Goal: Information Seeking & Learning: Learn about a topic

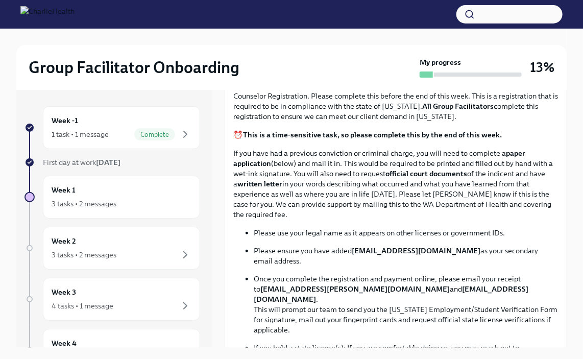
scroll to position [463, 0]
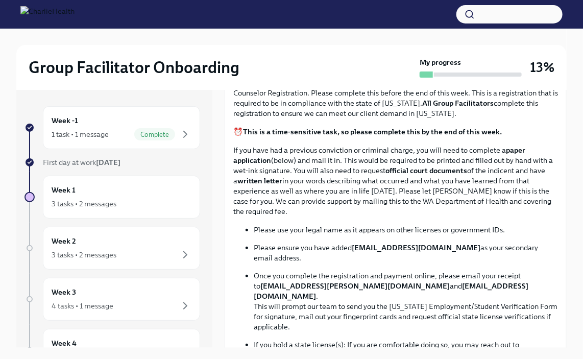
click at [135, 256] on div "3 tasks • 2 messages" at bounding box center [122, 255] width 140 height 12
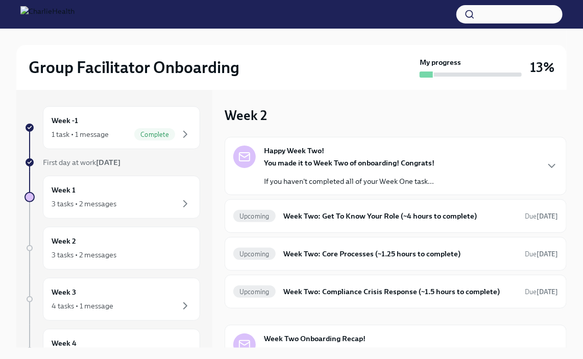
scroll to position [26, 0]
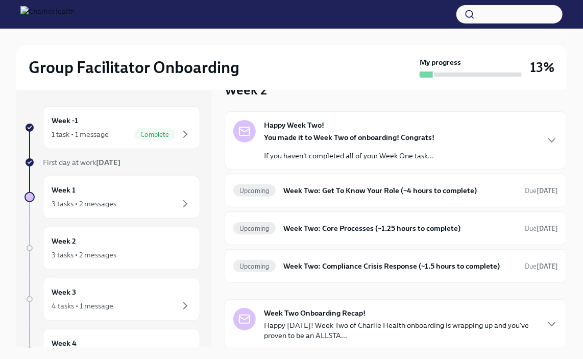
click at [484, 187] on h6 "Week Two: Get To Know Your Role (~4 hours to complete)" at bounding box center [400, 190] width 233 height 11
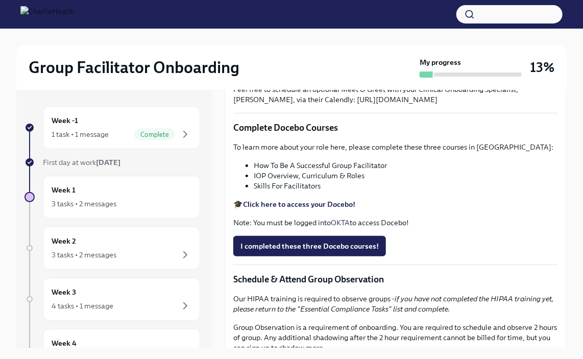
scroll to position [305, 0]
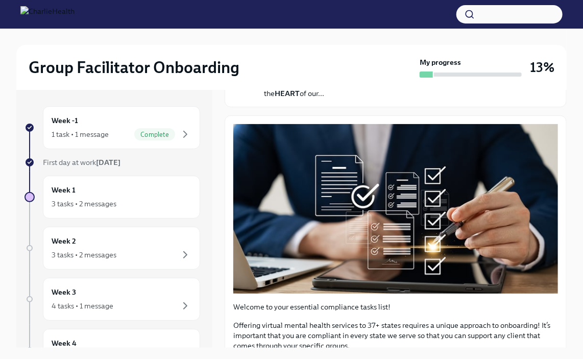
scroll to position [122, 0]
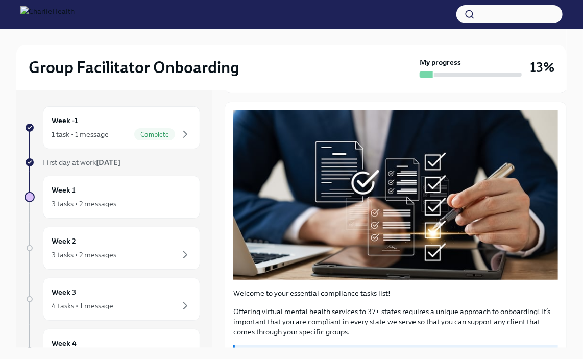
click at [141, 190] on div "Week 1 3 tasks • 2 messages" at bounding box center [122, 197] width 140 height 26
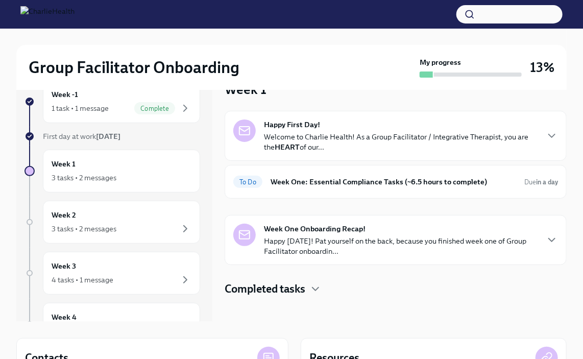
scroll to position [26, 0]
click at [139, 176] on div "3 tasks • 2 messages" at bounding box center [122, 178] width 140 height 12
click at [147, 224] on div "3 tasks • 2 messages" at bounding box center [122, 229] width 140 height 12
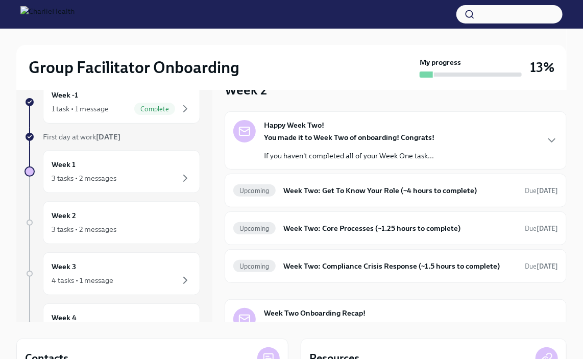
click at [447, 191] on h6 "Week Two: Get To Know Your Role (~4 hours to complete)" at bounding box center [400, 190] width 233 height 11
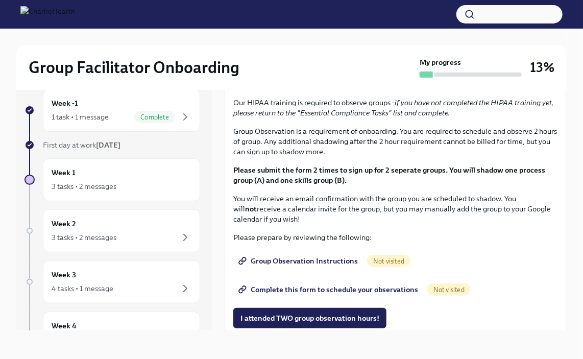
scroll to position [484, 0]
